Goal: Task Accomplishment & Management: Manage account settings

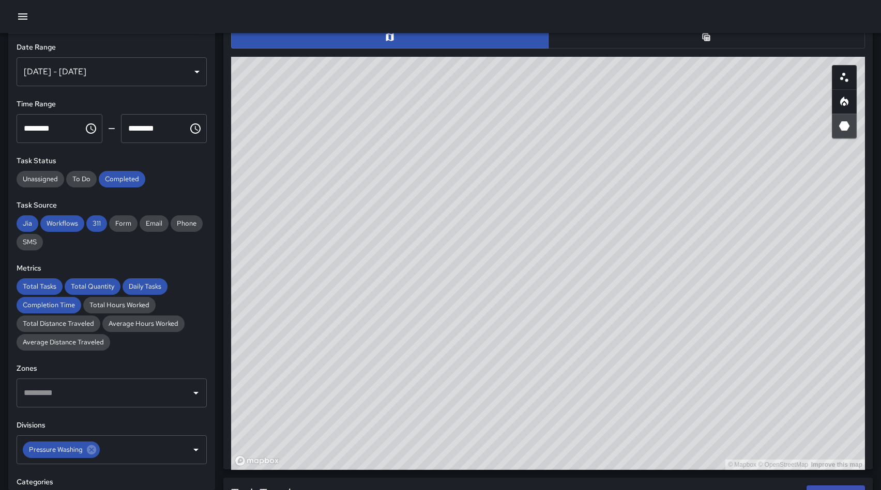
scroll to position [309, 633]
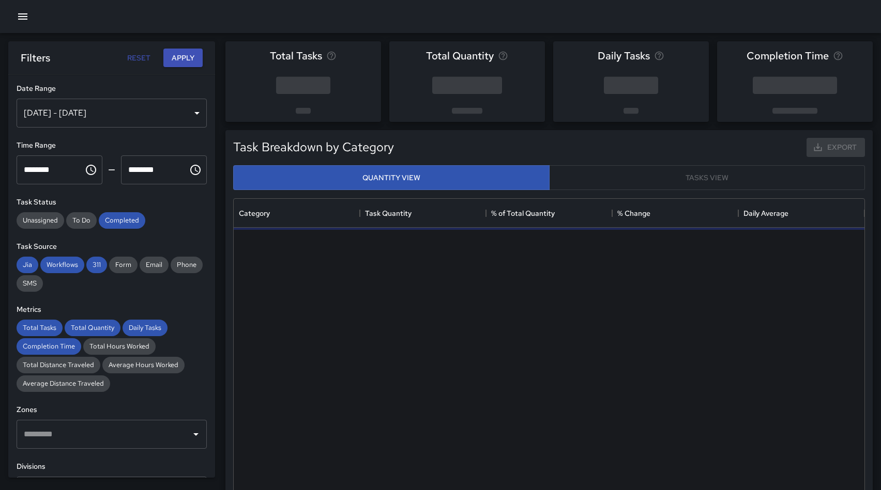
scroll to position [309, 630]
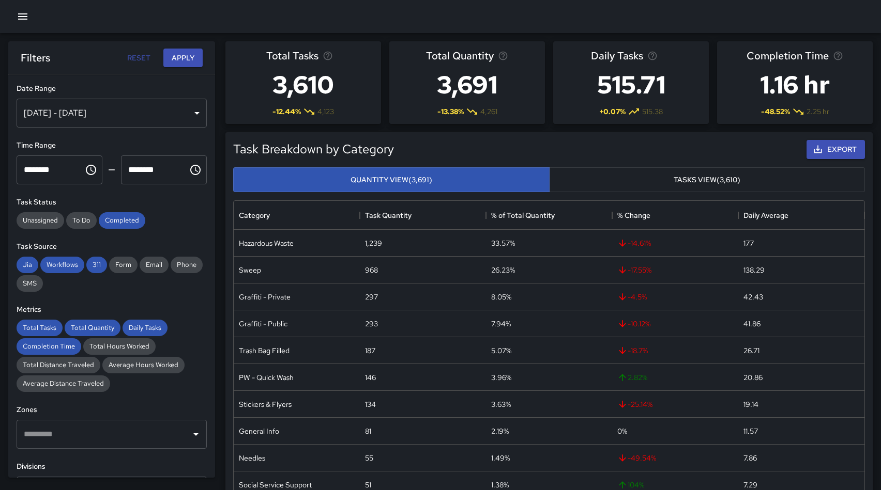
click at [114, 111] on div "[DATE] - [DATE]" at bounding box center [112, 113] width 190 height 29
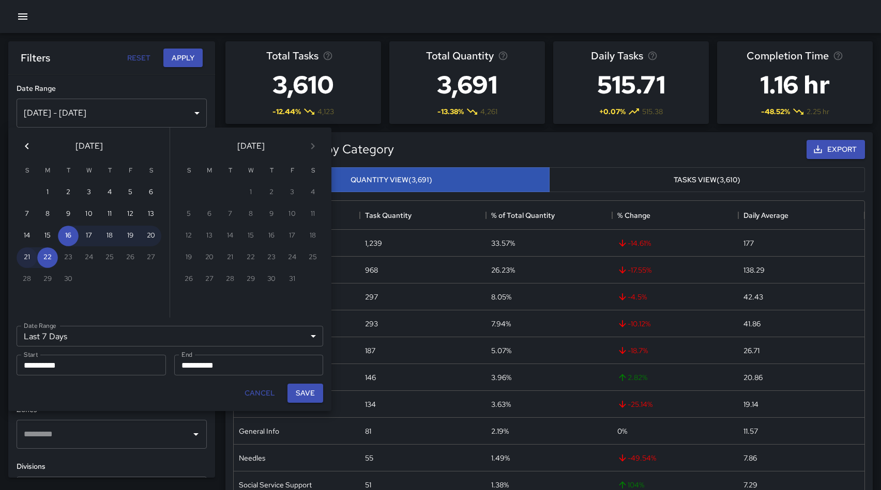
click at [25, 256] on button "21" at bounding box center [27, 258] width 21 height 21
type input "******"
type input "**********"
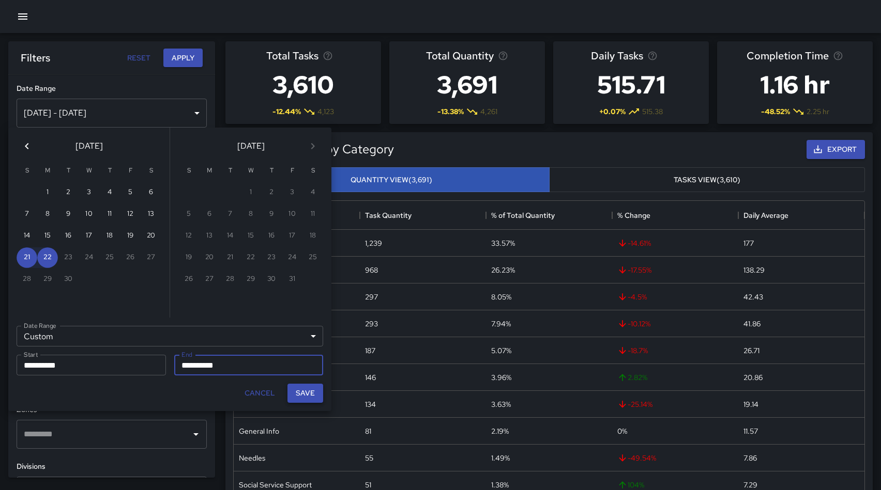
click at [309, 393] on button "Save" at bounding box center [305, 393] width 36 height 19
type input "**********"
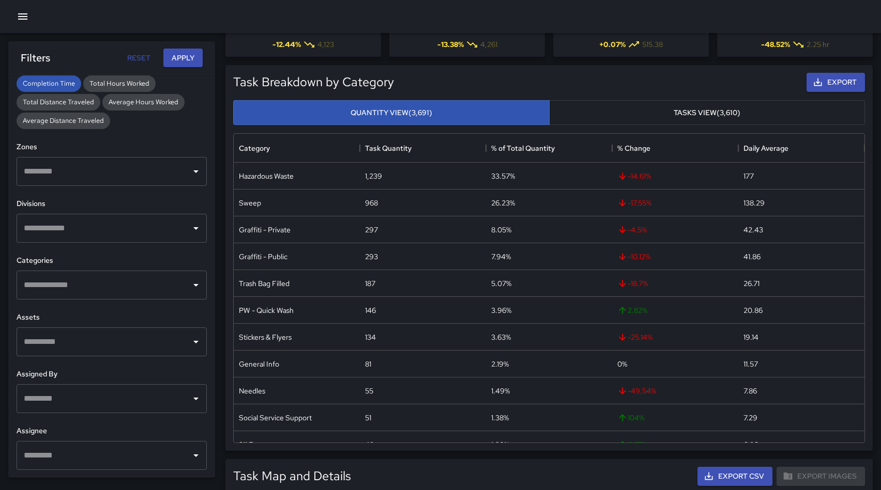
scroll to position [211, 0]
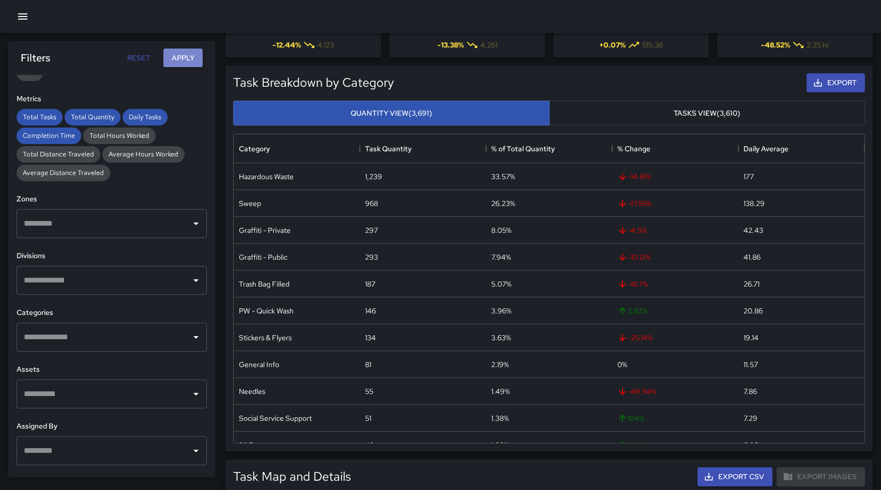
click at [180, 56] on button "Apply" at bounding box center [182, 58] width 39 height 19
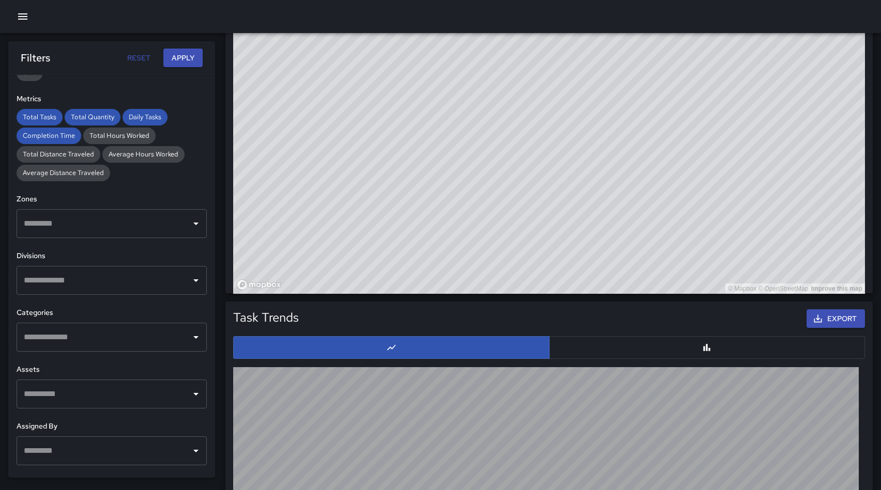
scroll to position [712, 0]
click at [76, 286] on input "text" at bounding box center [103, 281] width 165 height 20
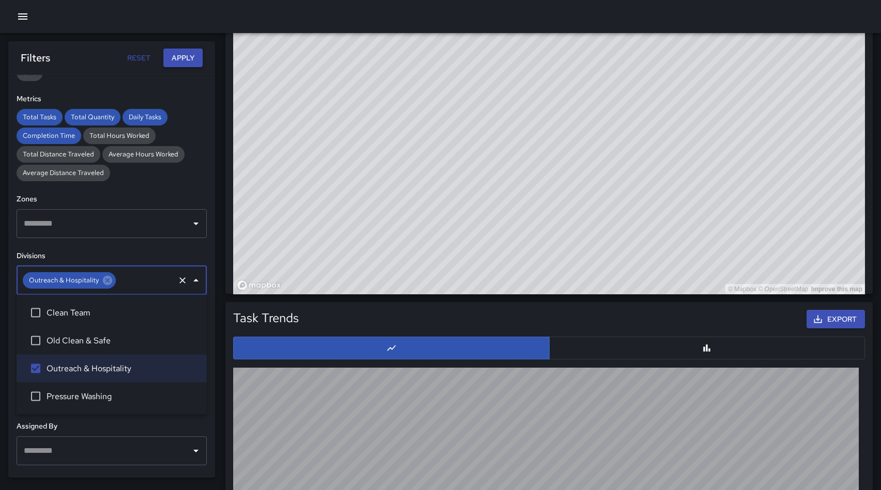
click at [182, 55] on button "Apply" at bounding box center [182, 58] width 39 height 19
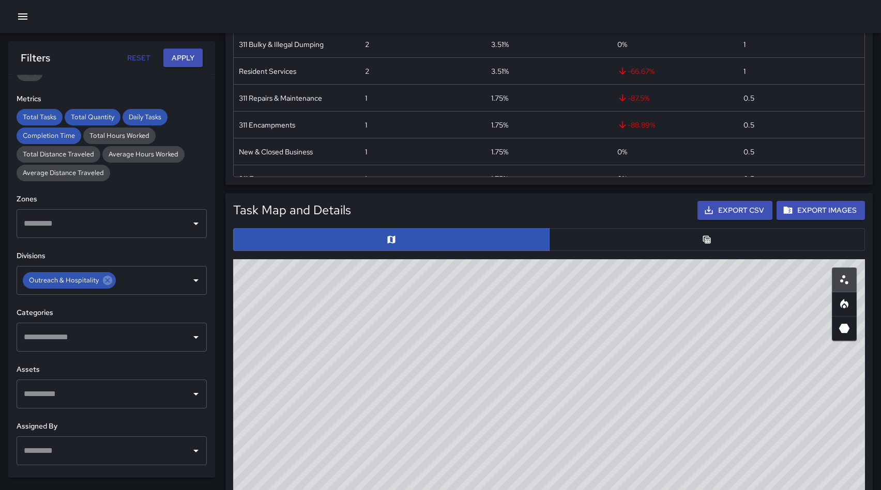
scroll to position [334, 0]
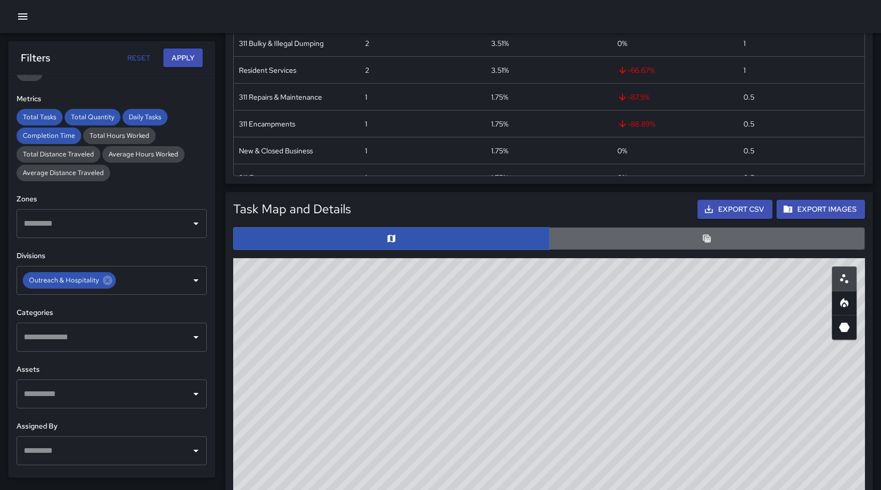
click at [717, 244] on button "button" at bounding box center [707, 238] width 316 height 23
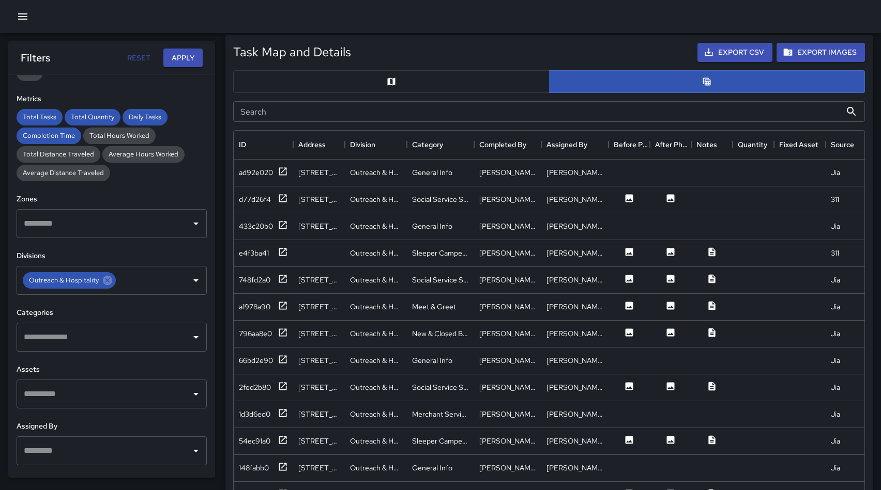
scroll to position [495, 0]
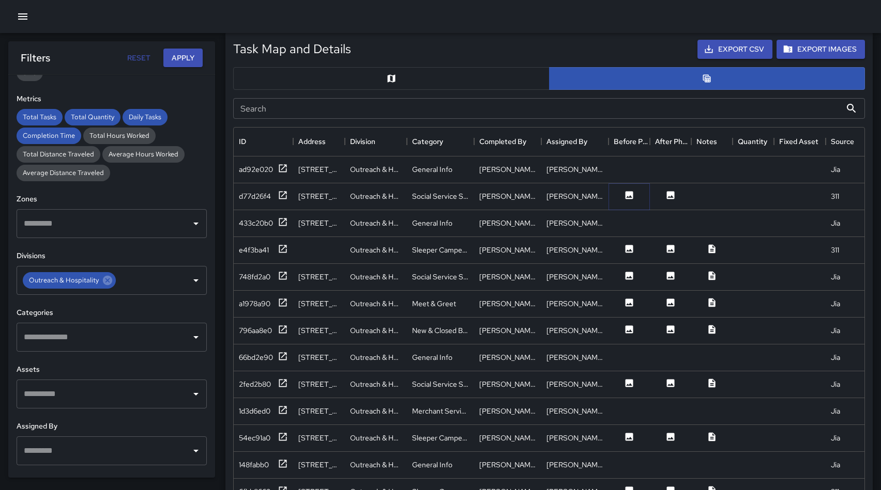
click at [628, 193] on icon at bounding box center [629, 195] width 8 height 8
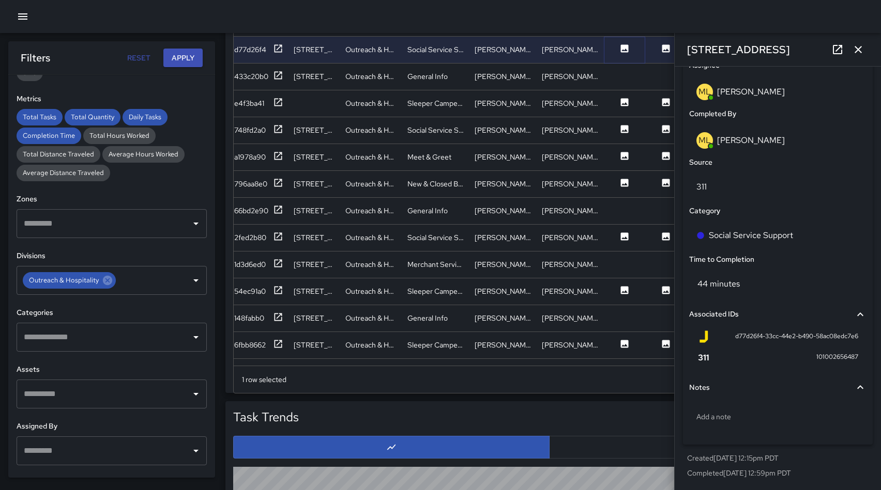
scroll to position [639, 0]
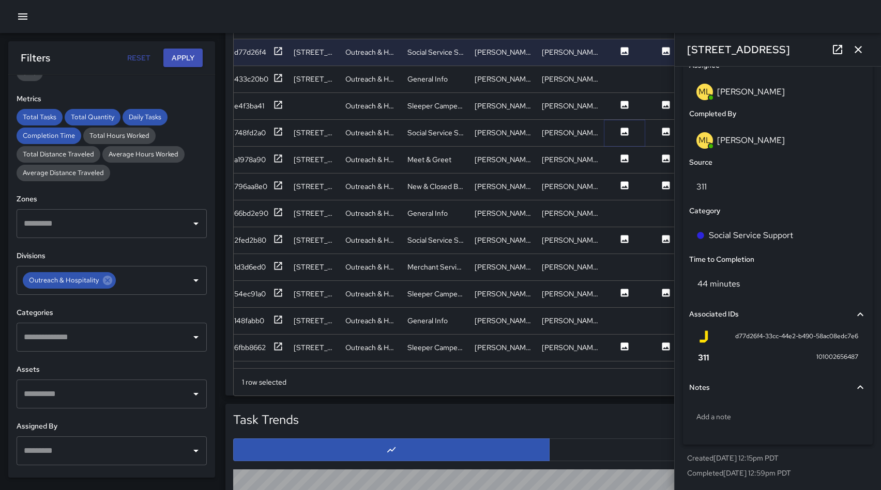
click at [628, 132] on icon at bounding box center [624, 132] width 10 height 10
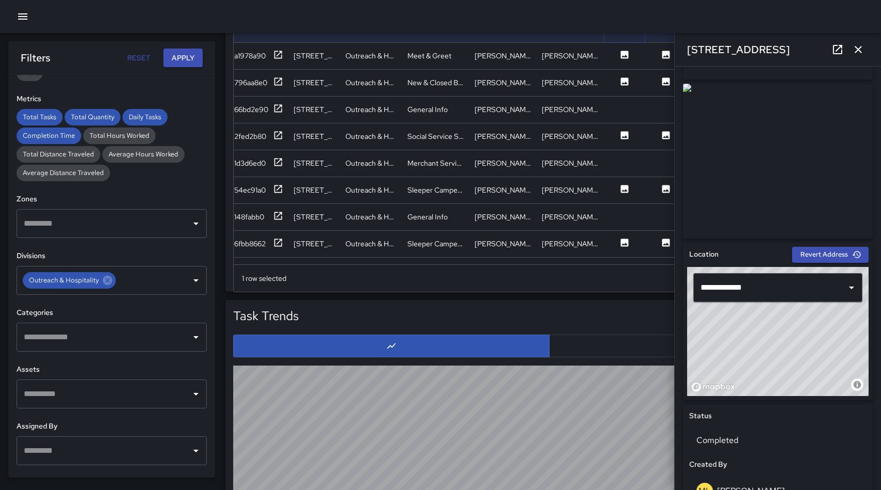
scroll to position [743, 0]
click at [625, 132] on icon at bounding box center [625, 135] width 8 height 8
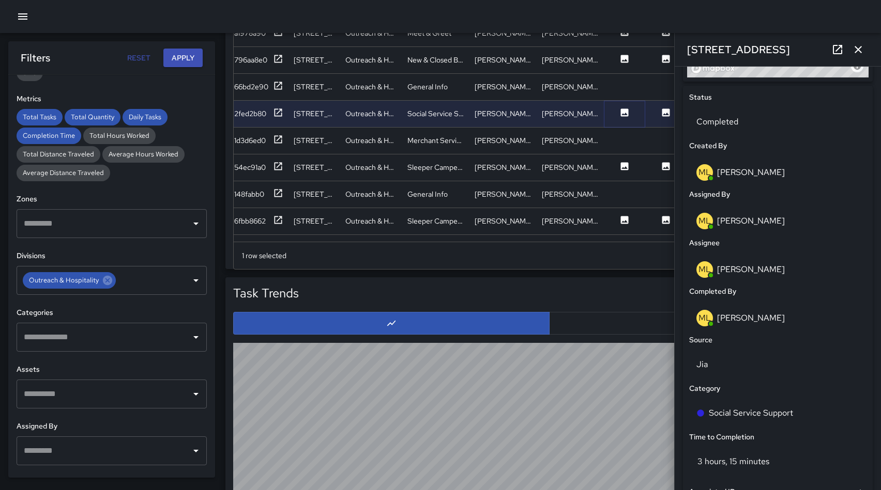
scroll to position [476, 0]
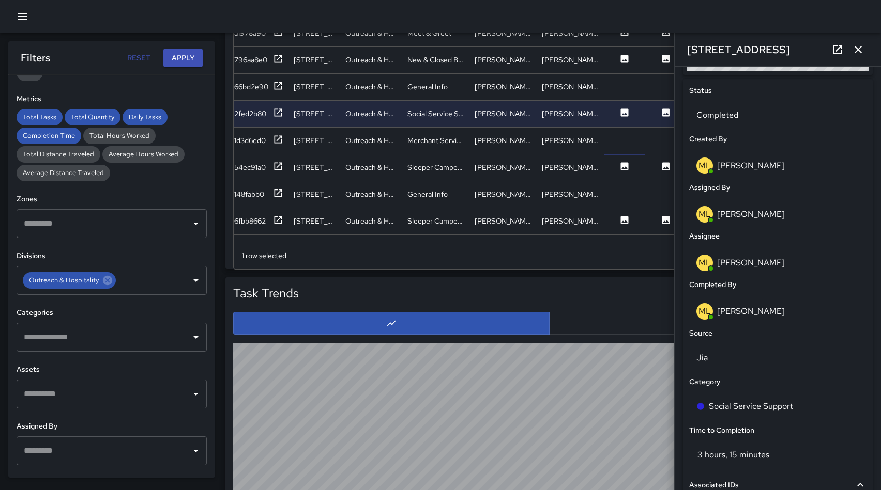
click at [626, 166] on icon at bounding box center [625, 166] width 8 height 8
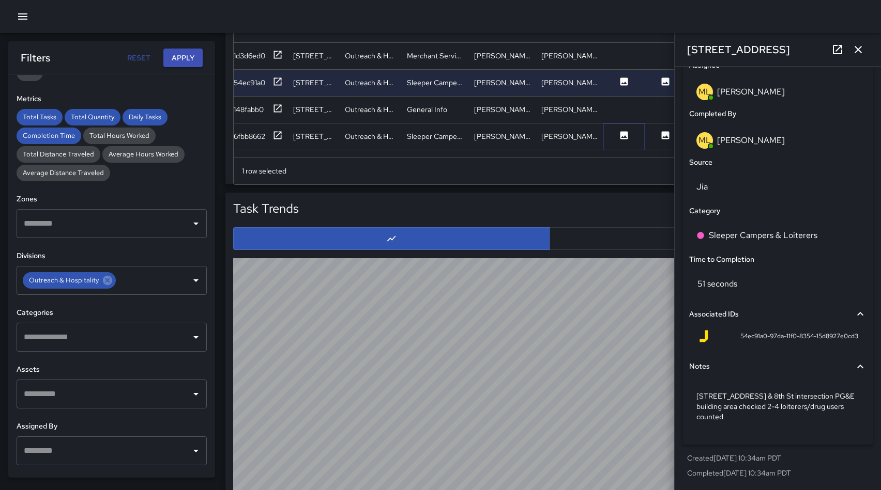
scroll to position [0, 6]
click at [621, 138] on icon at bounding box center [624, 135] width 8 height 8
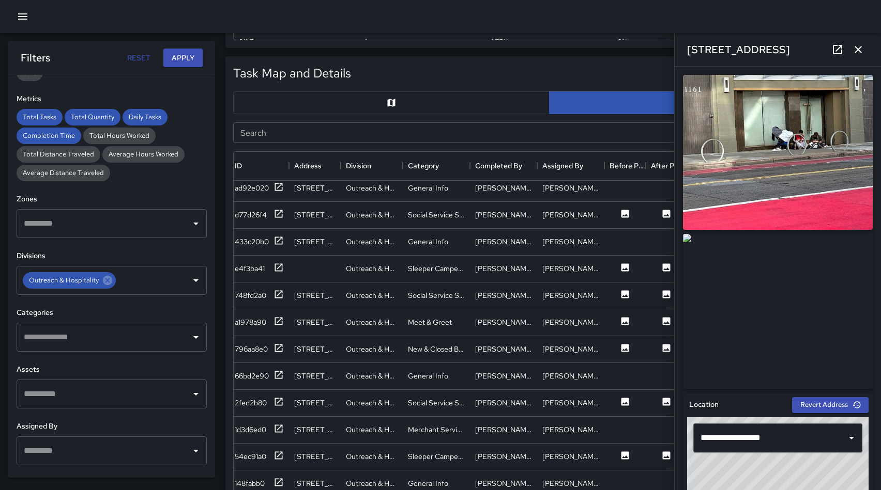
scroll to position [479, 0]
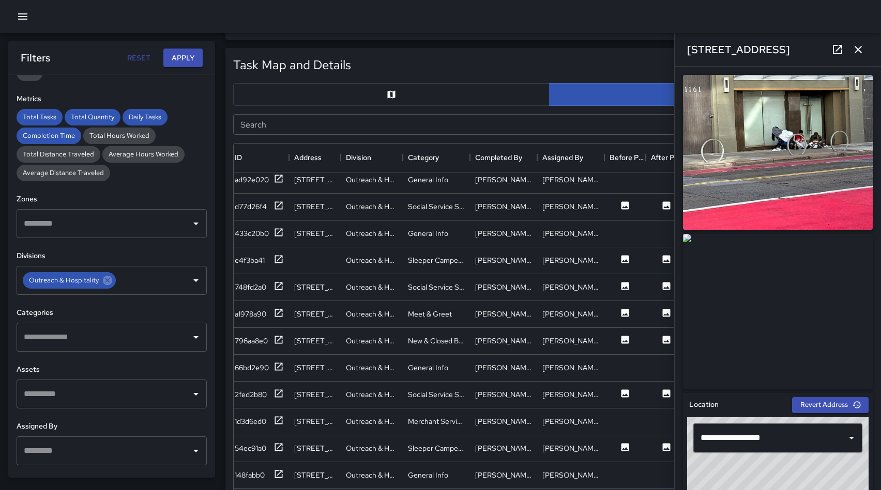
click at [858, 49] on icon "button" at bounding box center [857, 49] width 7 height 7
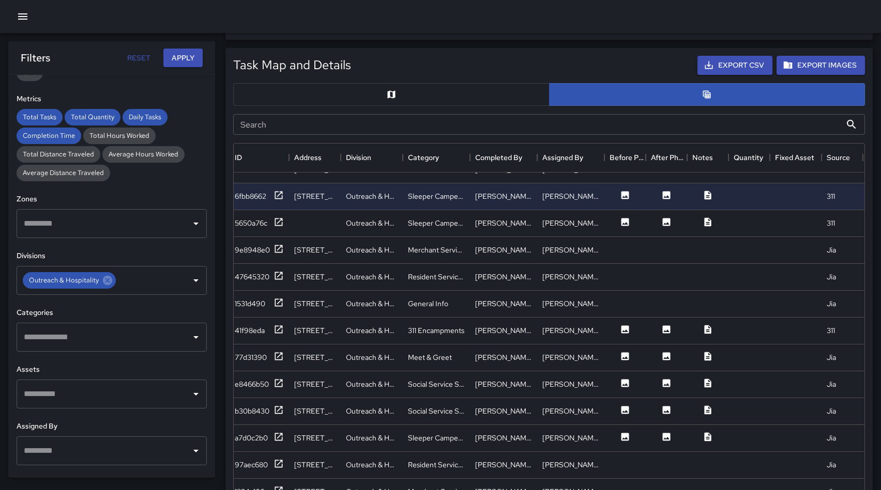
scroll to position [340, 4]
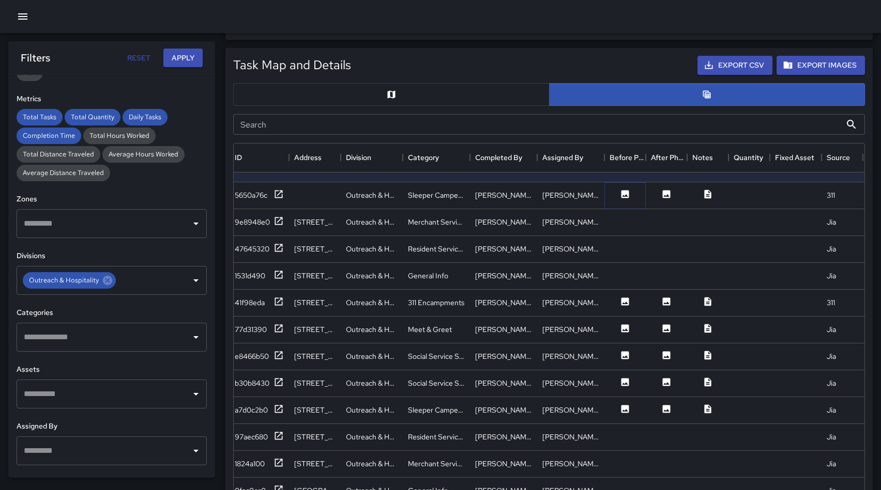
click at [625, 193] on icon at bounding box center [625, 194] width 8 height 8
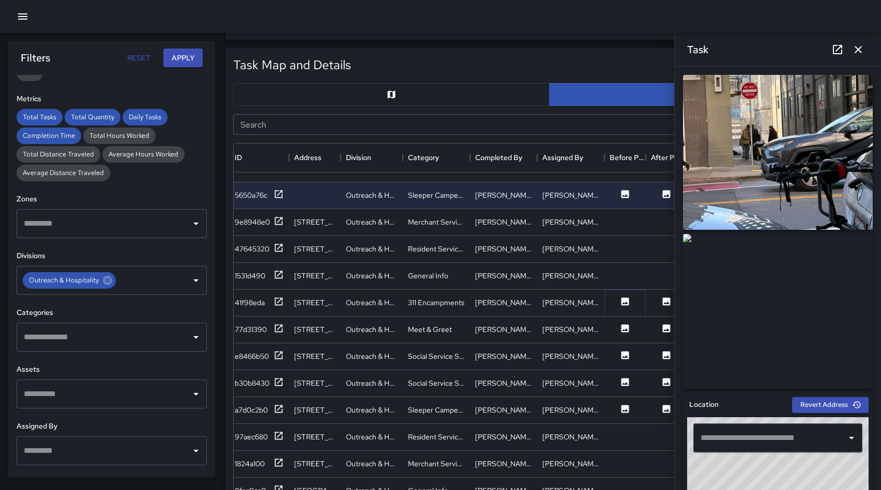
click at [628, 304] on icon at bounding box center [625, 302] width 8 height 8
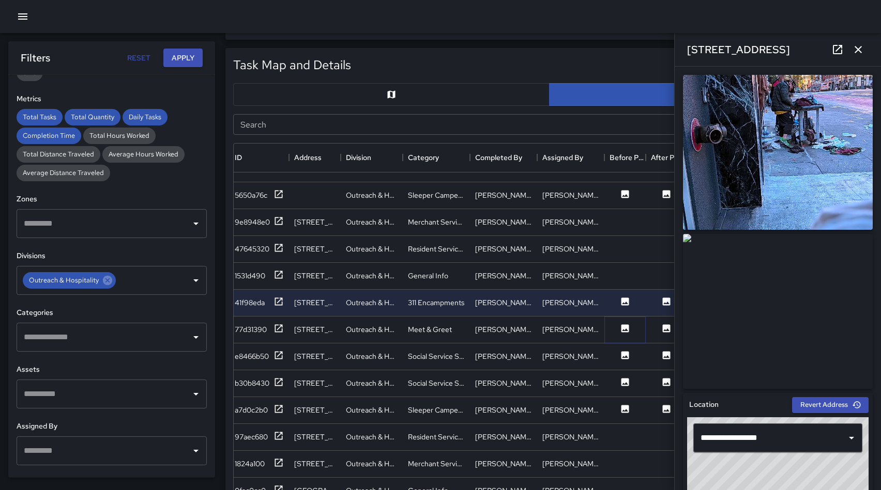
click at [625, 329] on icon at bounding box center [625, 329] width 8 height 8
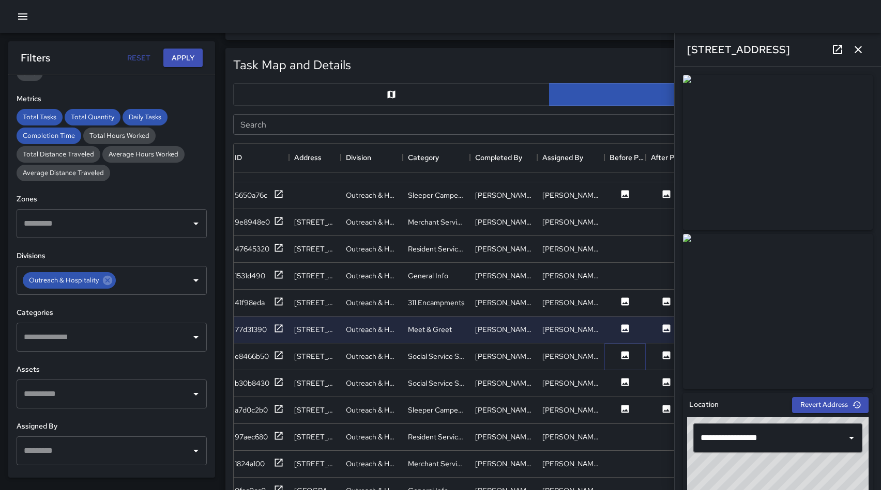
click at [630, 359] on button at bounding box center [624, 356] width 31 height 13
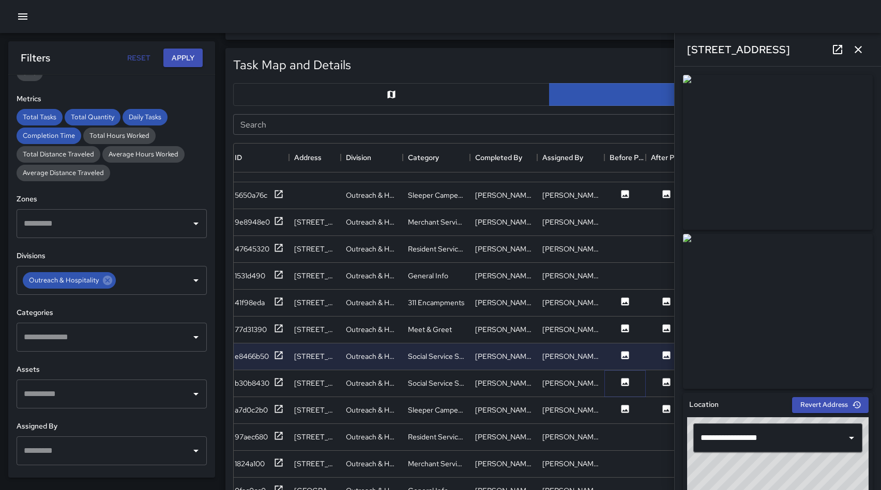
click at [621, 379] on icon at bounding box center [625, 382] width 8 height 8
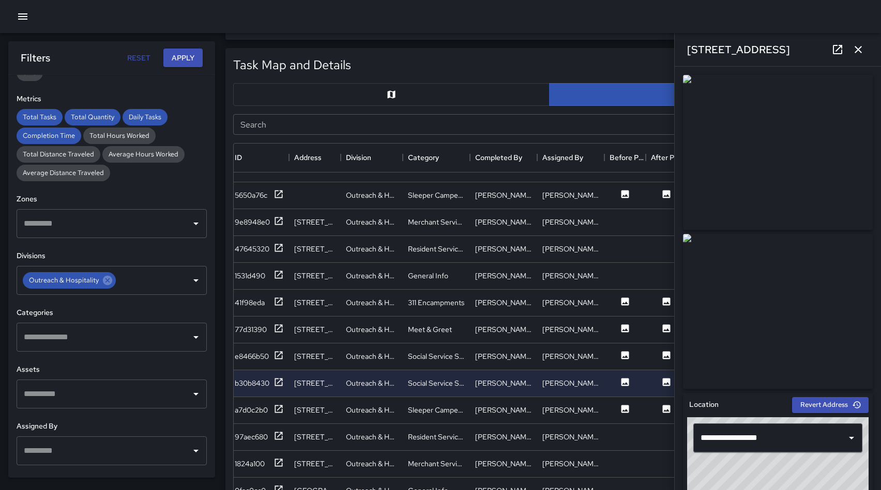
click at [765, 277] on img at bounding box center [778, 311] width 190 height 155
click at [624, 408] on icon at bounding box center [625, 409] width 8 height 8
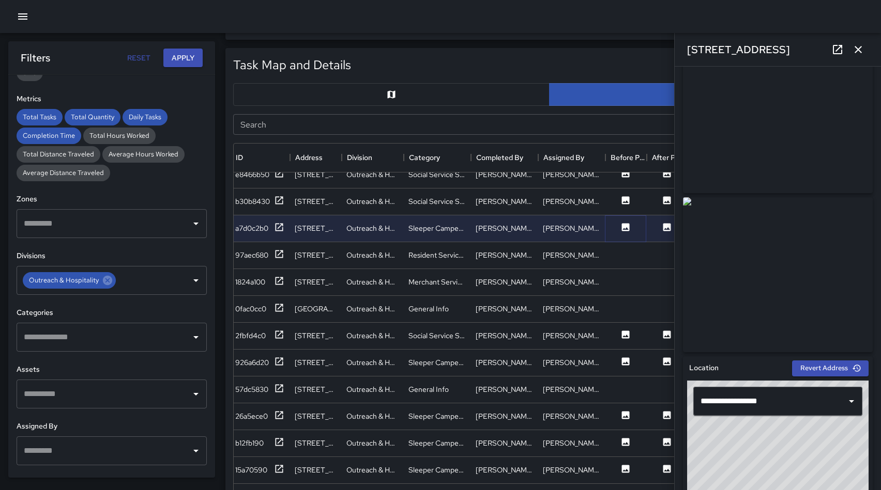
scroll to position [523, 3]
click at [630, 331] on icon at bounding box center [626, 333] width 10 height 10
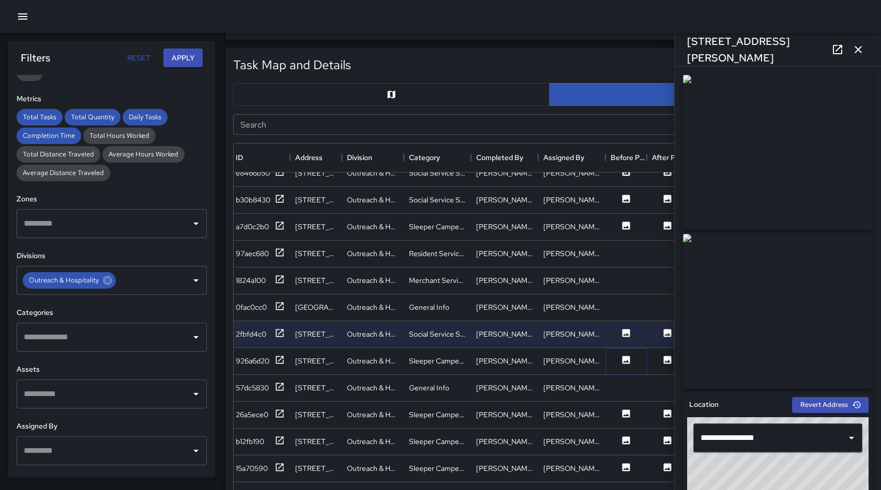
click at [623, 361] on icon at bounding box center [626, 360] width 8 height 8
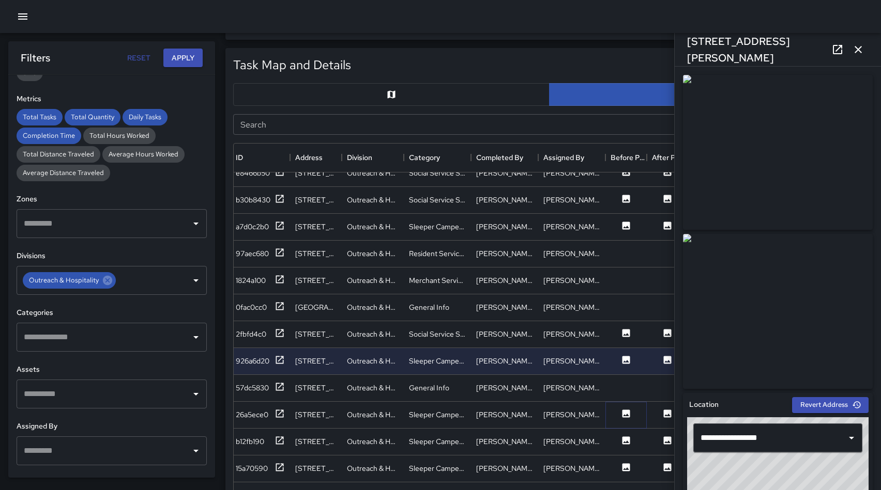
click at [625, 418] on icon at bounding box center [626, 414] width 10 height 10
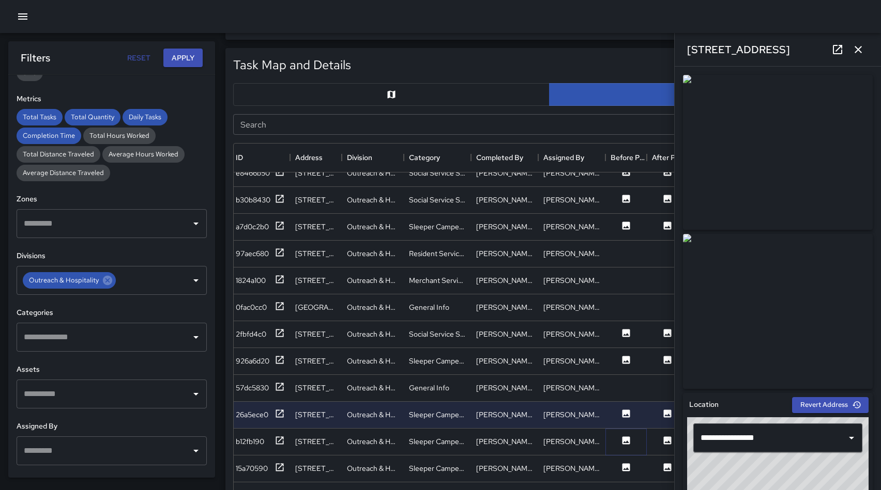
click at [629, 440] on icon at bounding box center [626, 441] width 8 height 8
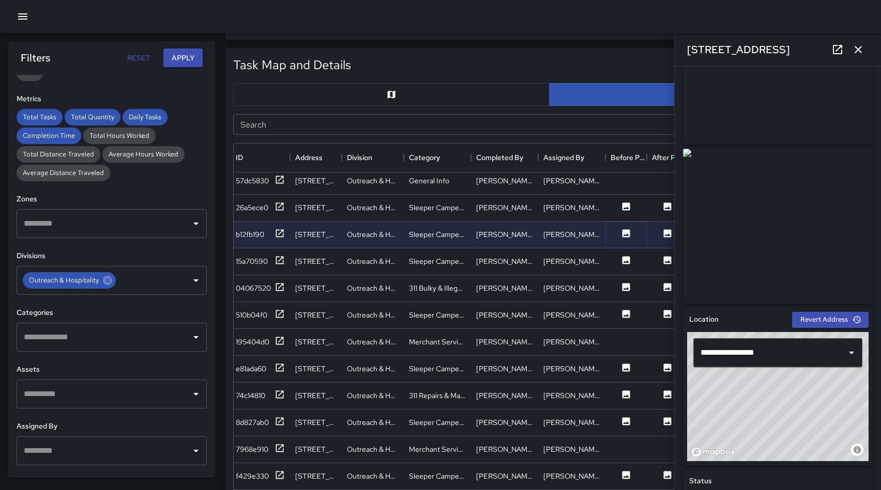
scroll to position [734, 3]
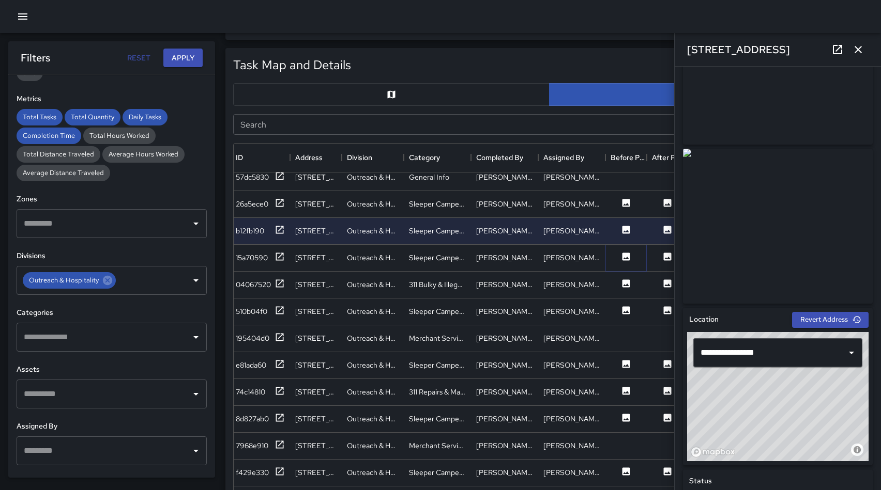
click at [625, 254] on icon at bounding box center [626, 257] width 8 height 8
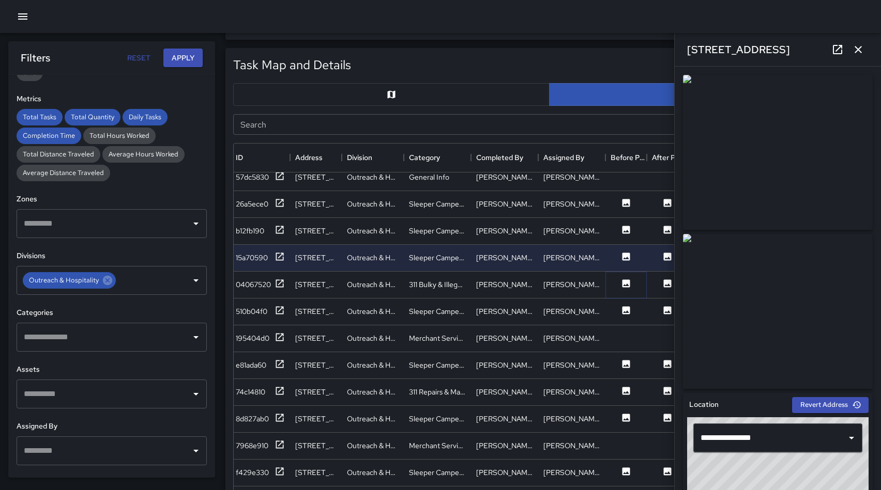
click at [628, 284] on icon at bounding box center [626, 284] width 8 height 8
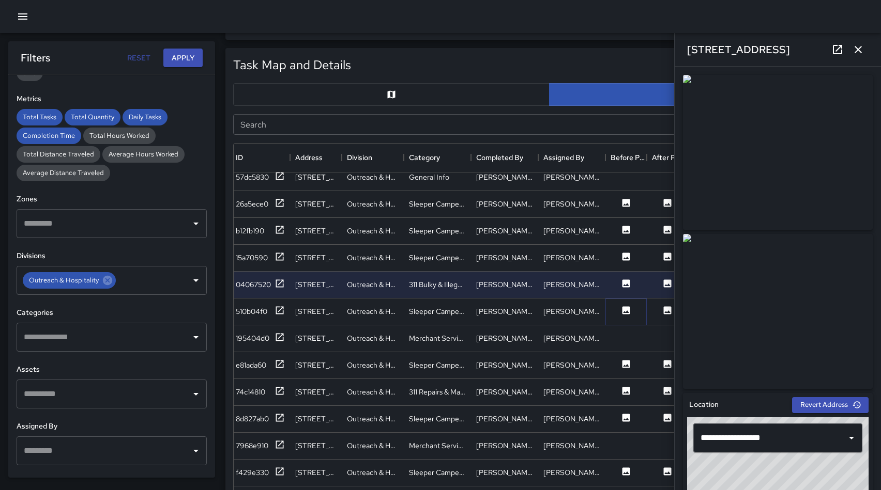
click at [625, 311] on icon at bounding box center [626, 310] width 8 height 8
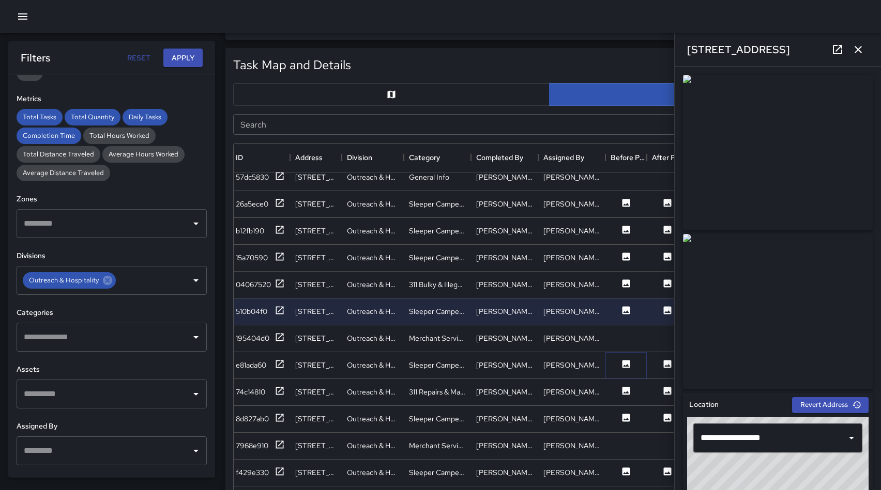
click at [625, 363] on icon at bounding box center [626, 364] width 8 height 8
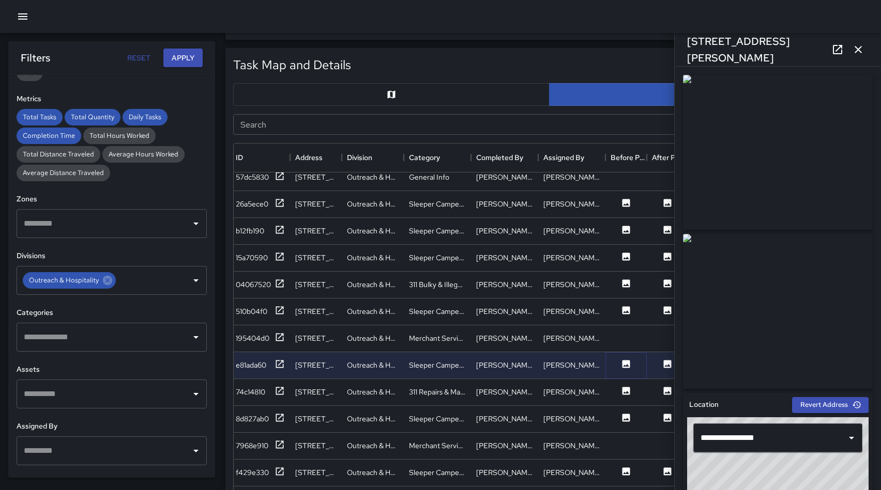
scroll to position [734, 0]
click at [624, 393] on icon at bounding box center [629, 391] width 10 height 10
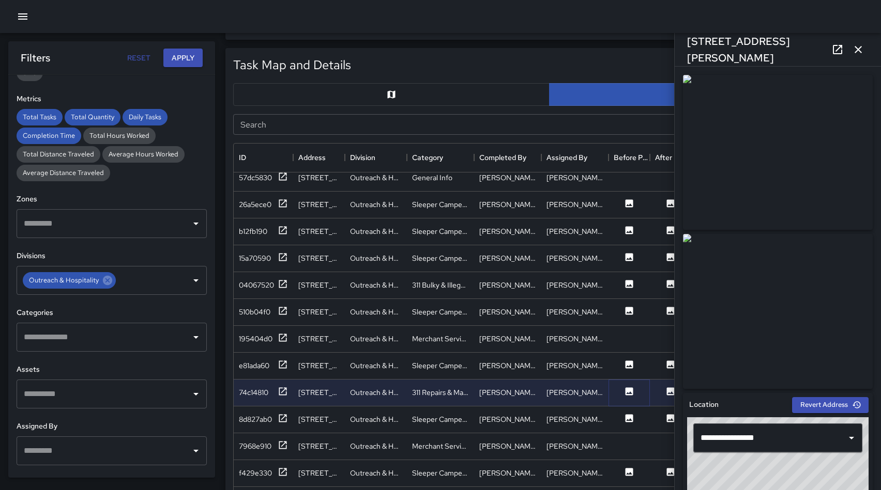
scroll to position [731, 0]
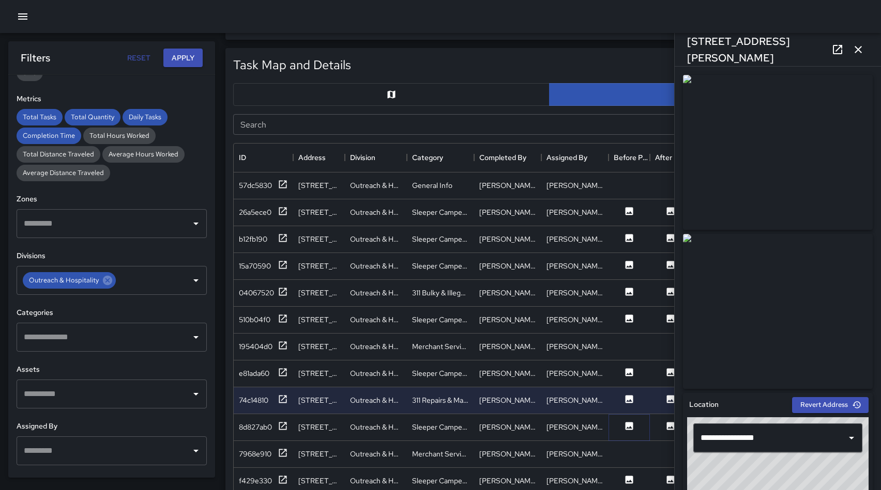
click at [635, 425] on button at bounding box center [628, 427] width 31 height 13
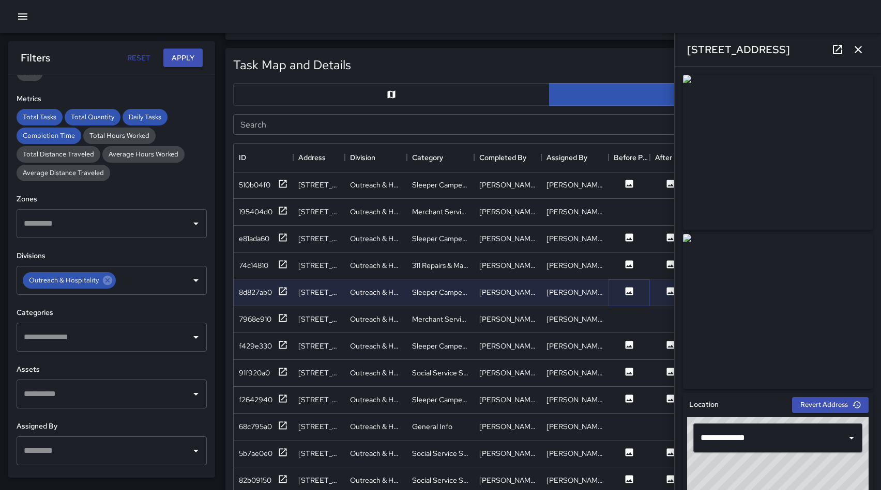
scroll to position [863, 0]
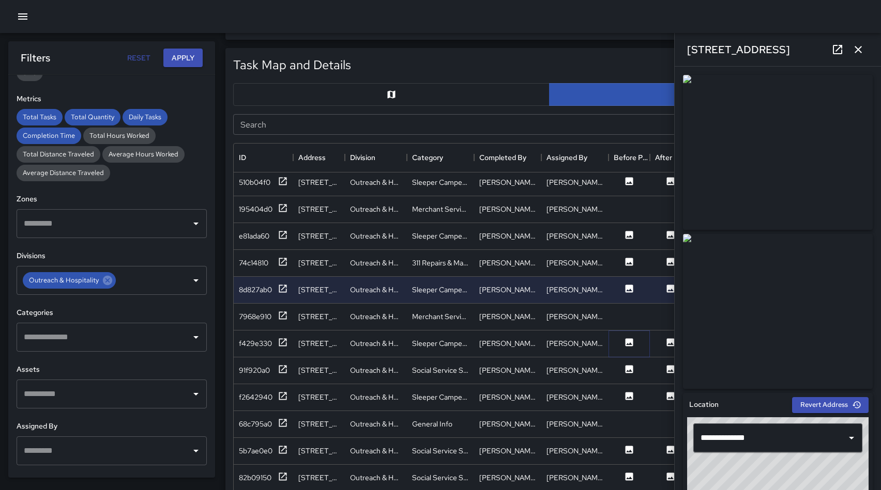
click at [630, 344] on icon at bounding box center [629, 342] width 10 height 10
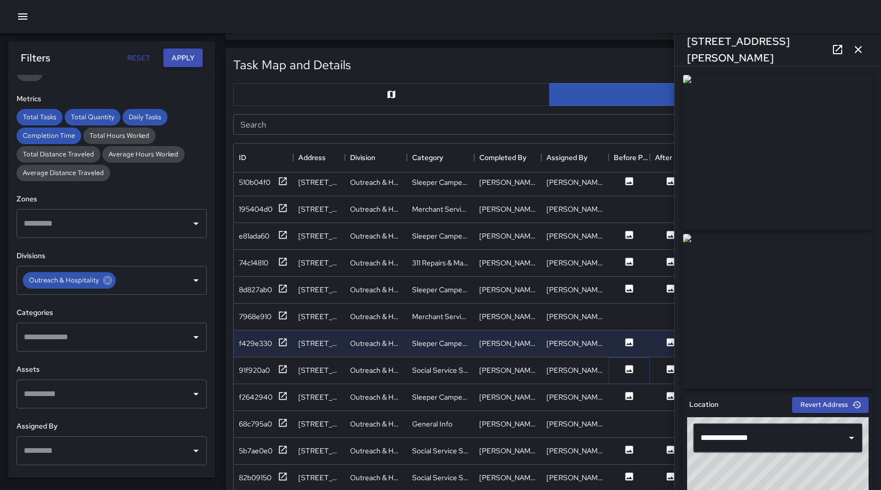
click at [629, 371] on icon at bounding box center [629, 369] width 10 height 10
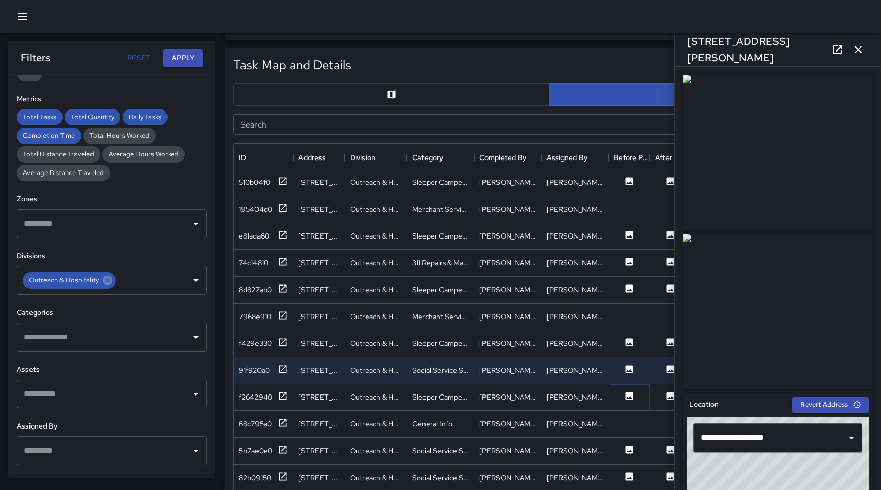
click at [627, 398] on icon at bounding box center [629, 396] width 10 height 10
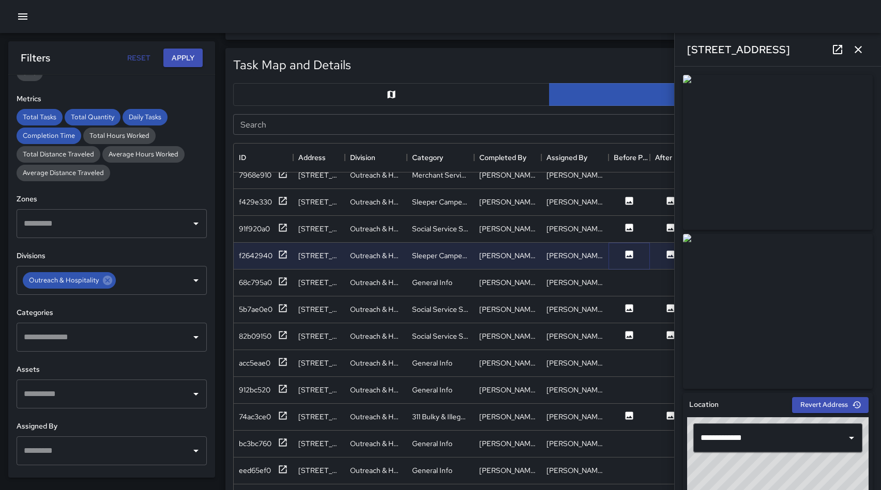
scroll to position [1009, 0]
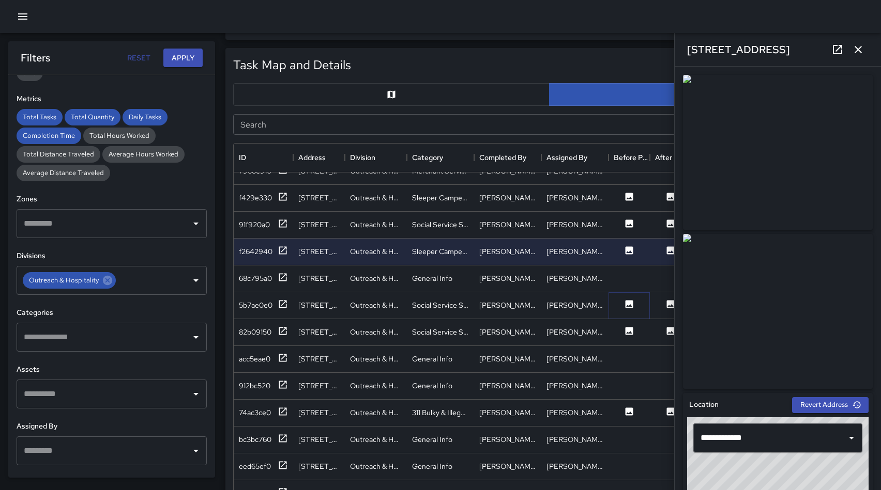
click at [629, 303] on icon at bounding box center [629, 304] width 8 height 8
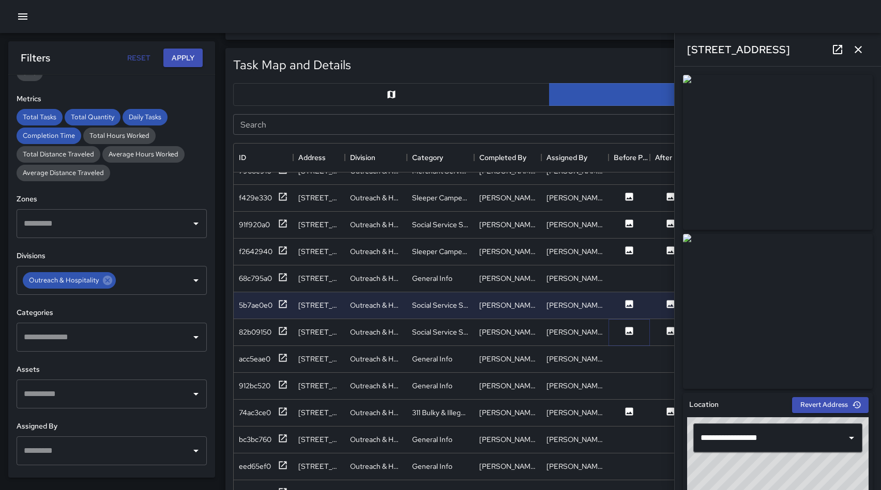
click at [630, 333] on icon at bounding box center [629, 331] width 10 height 10
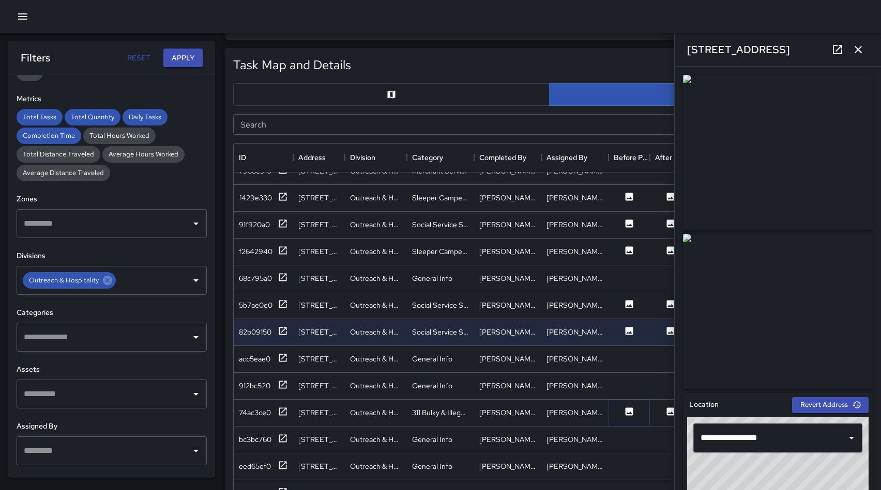
click at [627, 409] on icon at bounding box center [629, 412] width 8 height 8
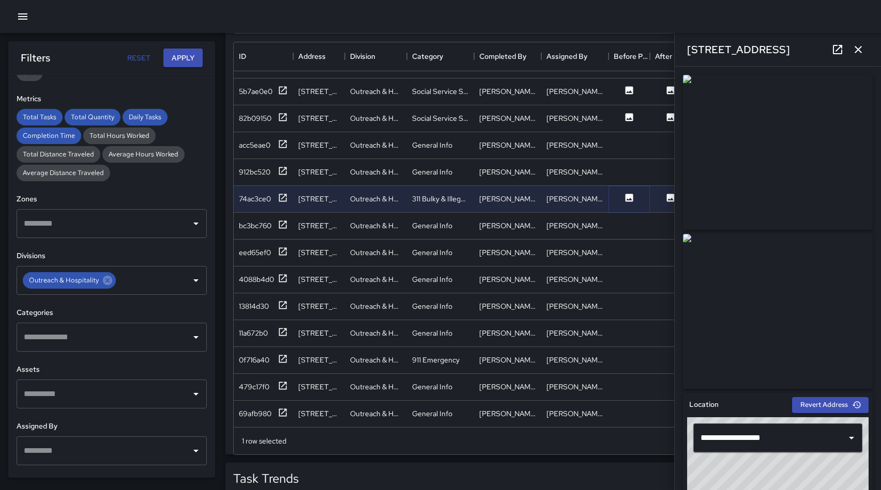
scroll to position [578, 0]
click at [861, 49] on icon "button" at bounding box center [858, 49] width 12 height 12
